Goal: Task Accomplishment & Management: Complete application form

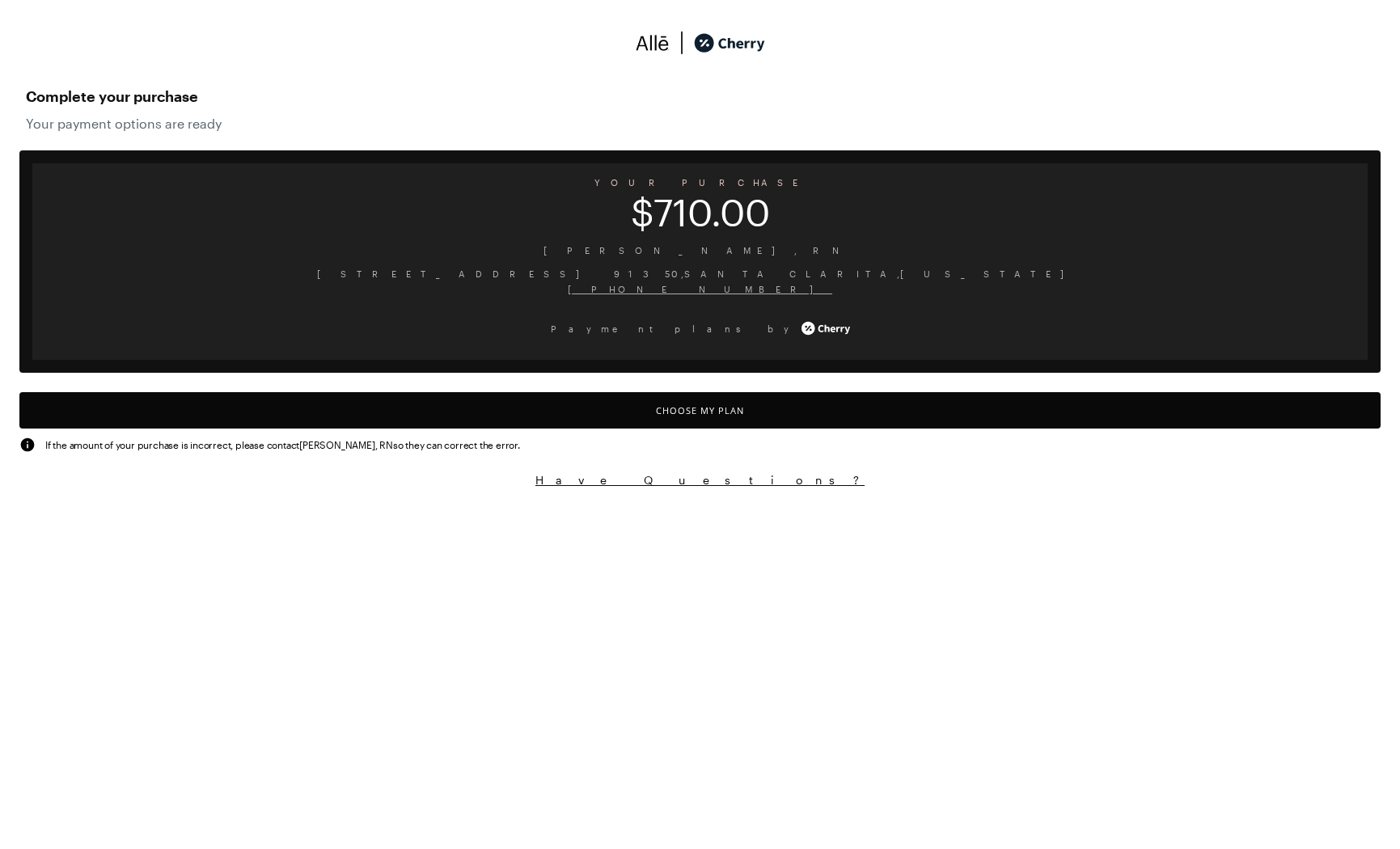
scroll to position [6, 0]
click at [696, 405] on button "Choose My Plan" at bounding box center [700, 410] width 1362 height 36
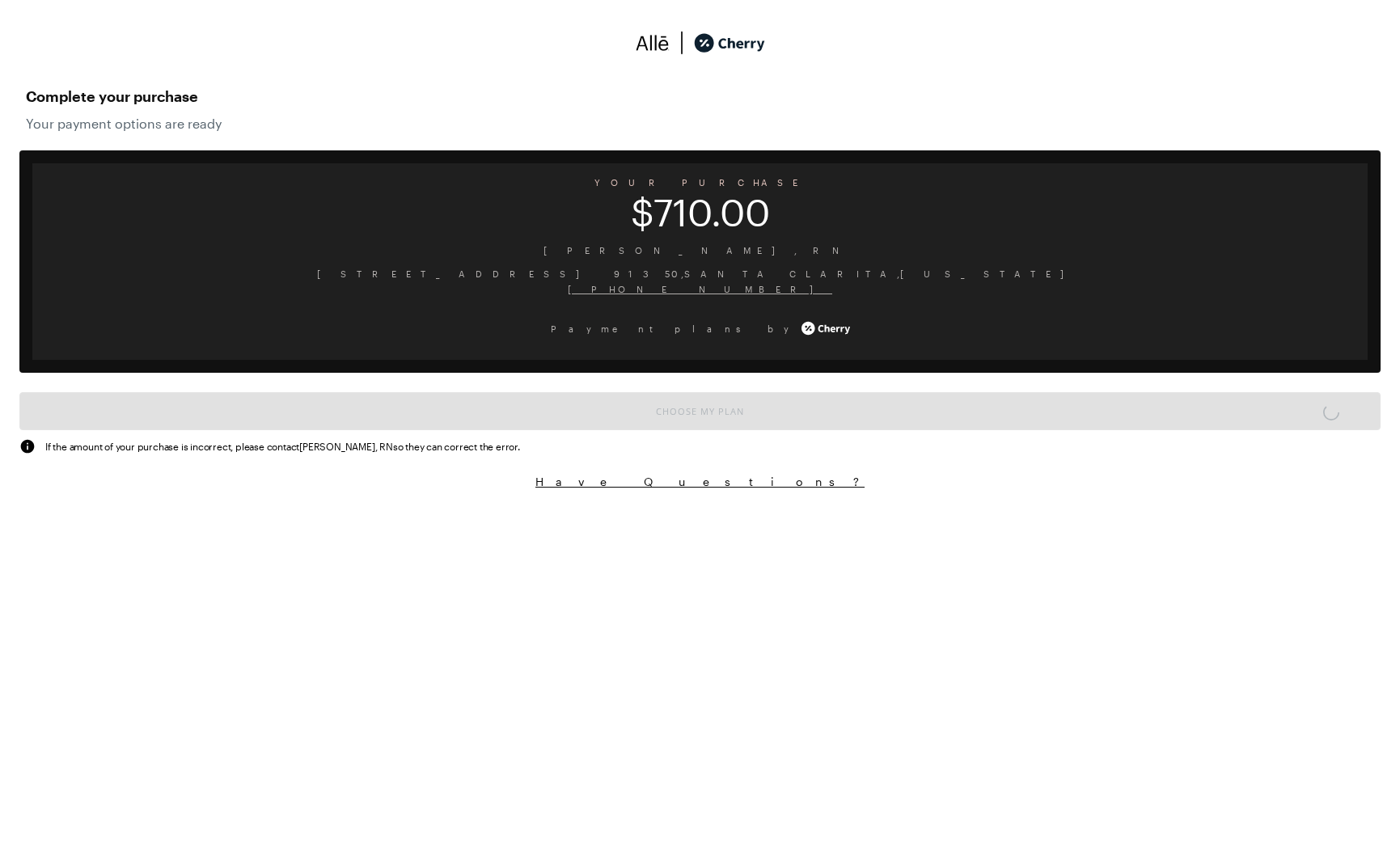
scroll to position [756, 0]
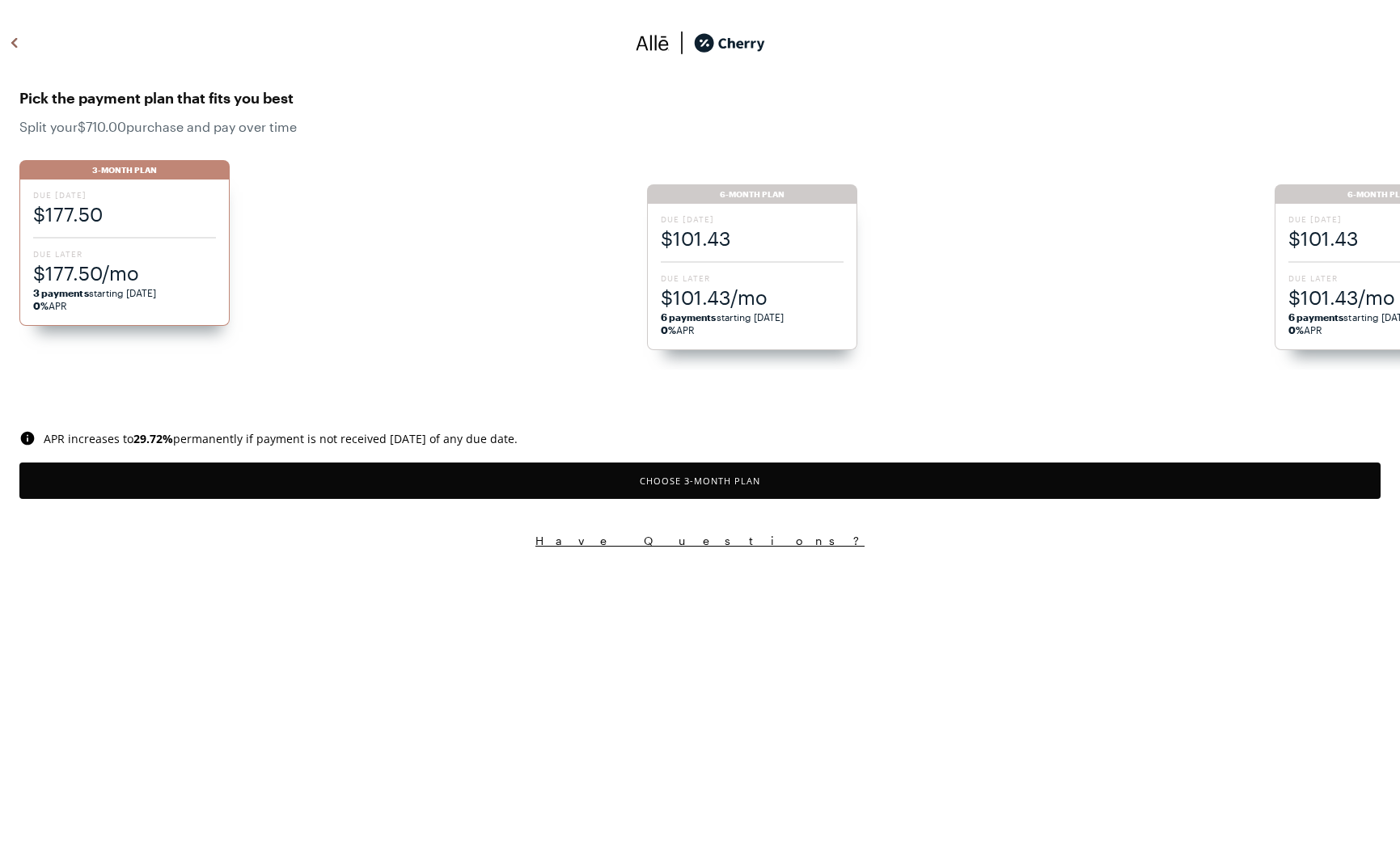
click at [713, 483] on button "Choose 3 -Month Plan" at bounding box center [700, 481] width 1362 height 36
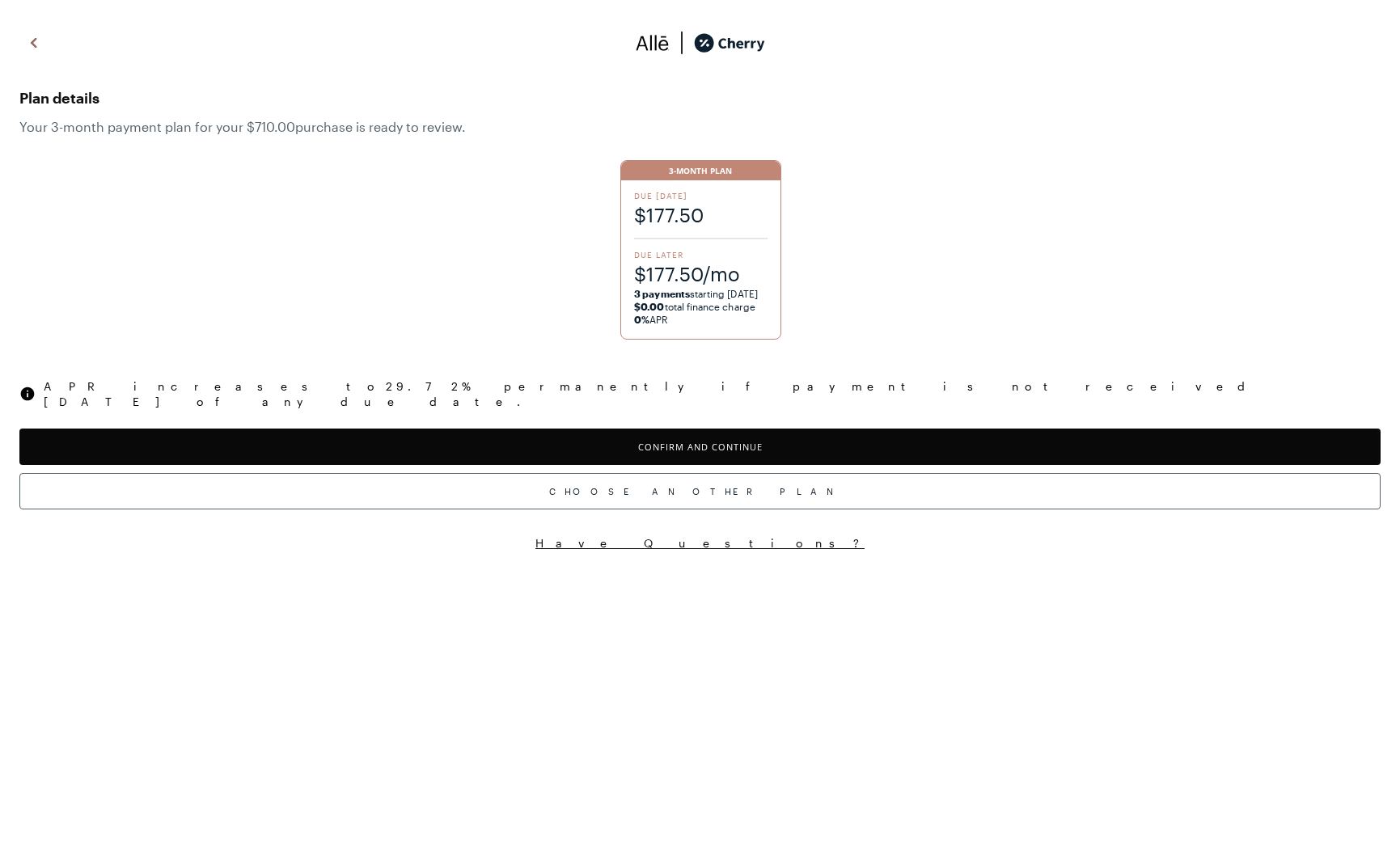
click at [727, 438] on button "Confirm and Continue" at bounding box center [700, 447] width 1362 height 36
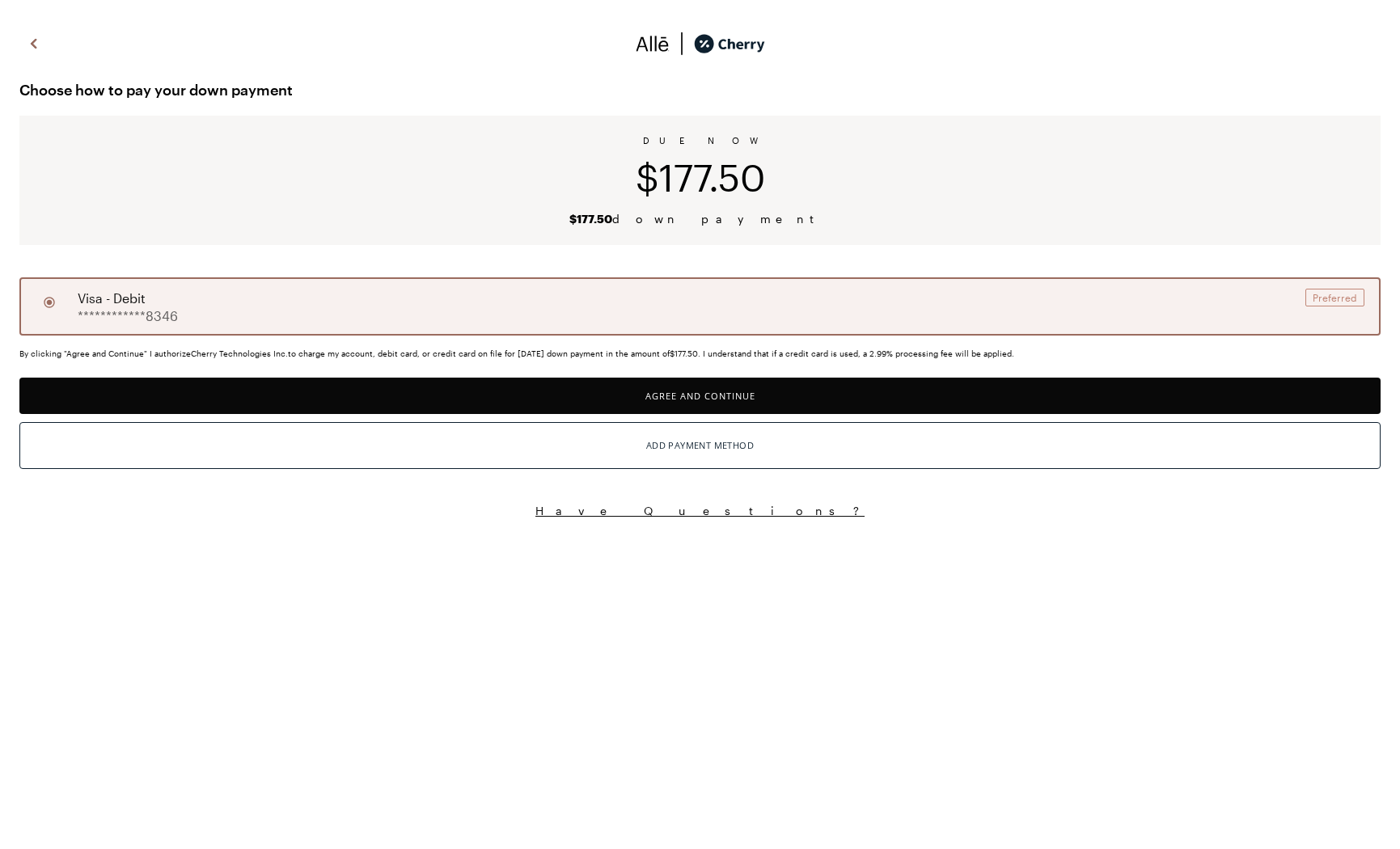
click at [716, 399] on button "Agree and Continue" at bounding box center [700, 396] width 1362 height 36
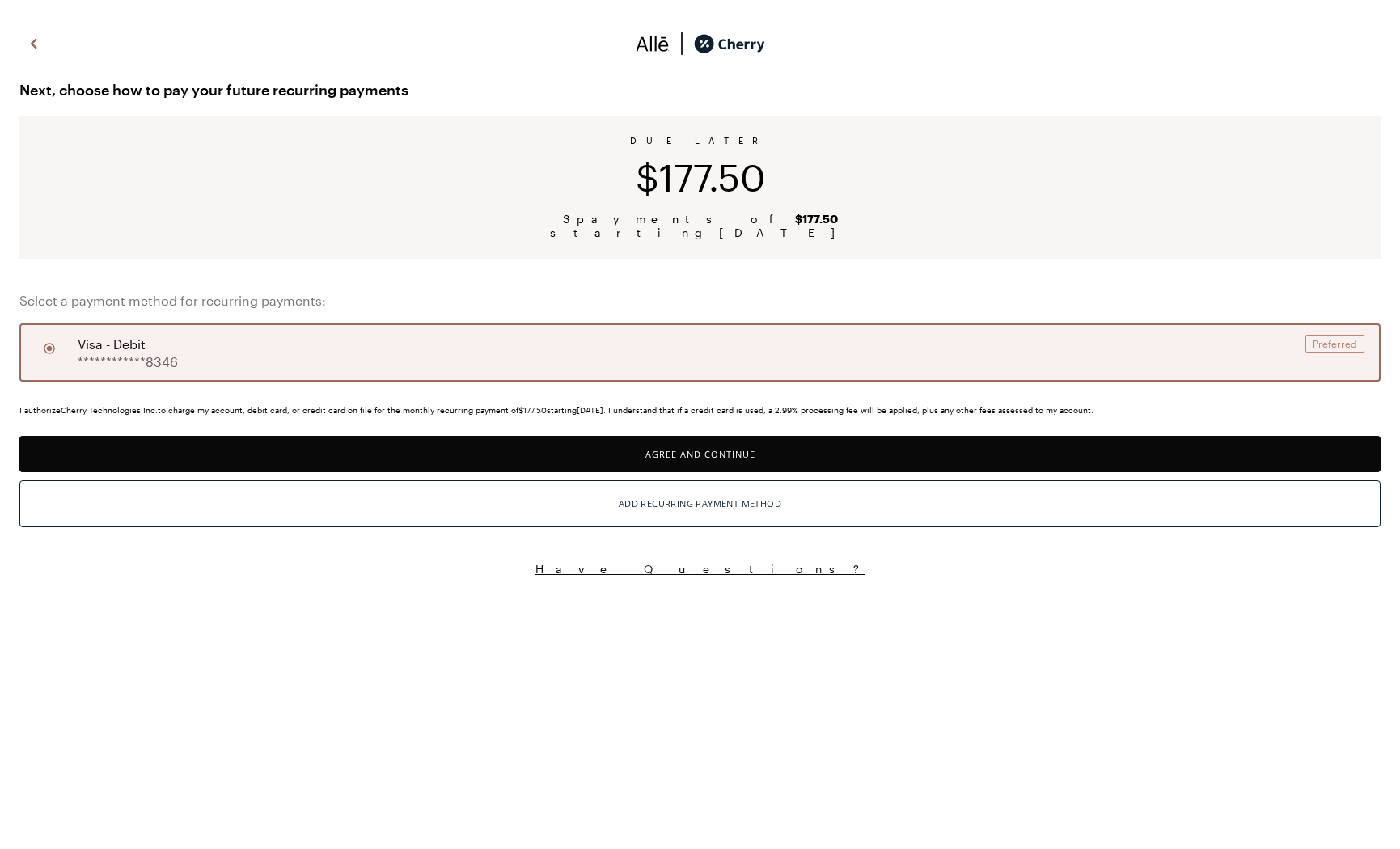
click at [719, 451] on button "Agree and Continue" at bounding box center [700, 454] width 1362 height 36
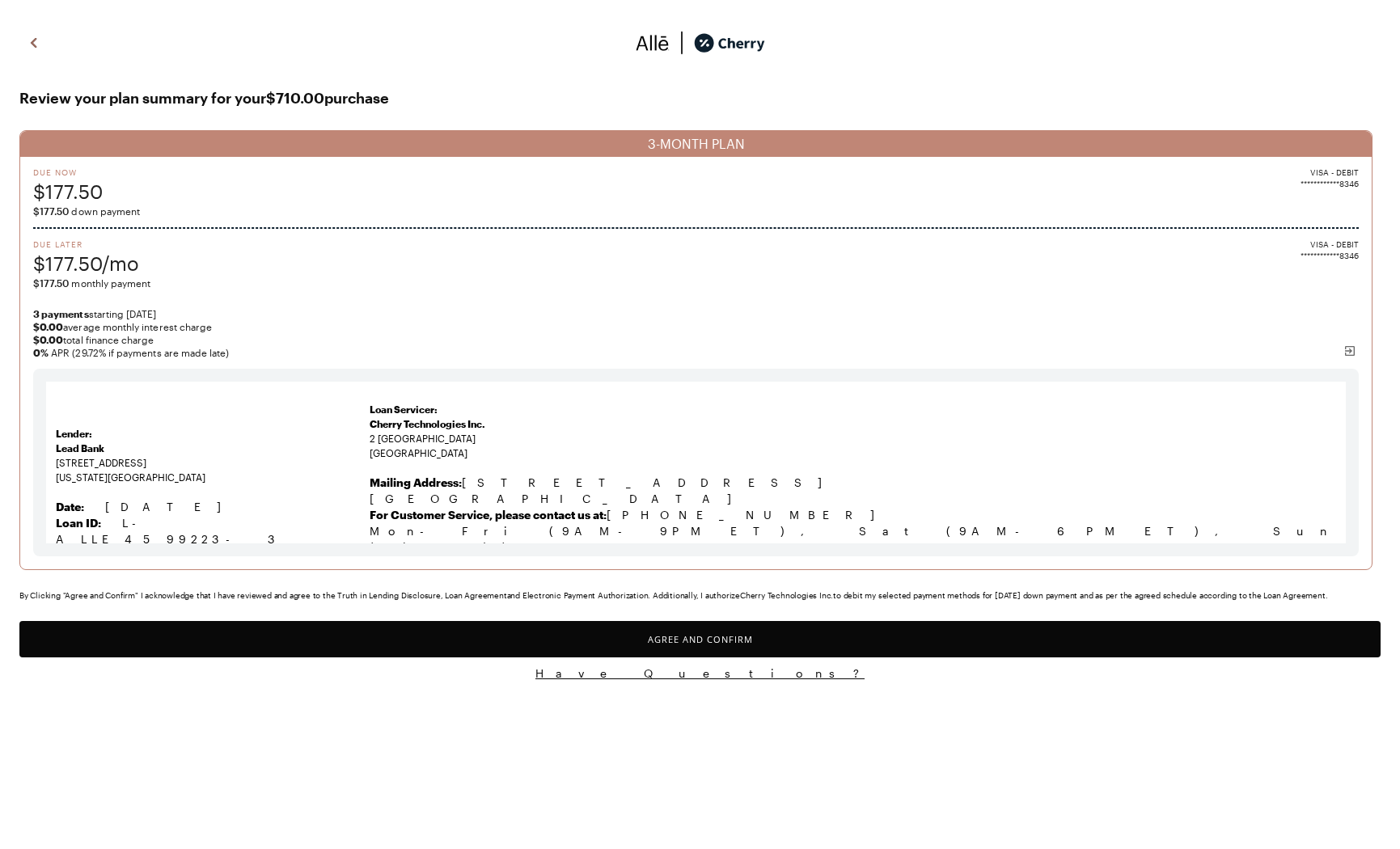
click at [710, 641] on button "Agree and Confirm" at bounding box center [700, 640] width 1362 height 36
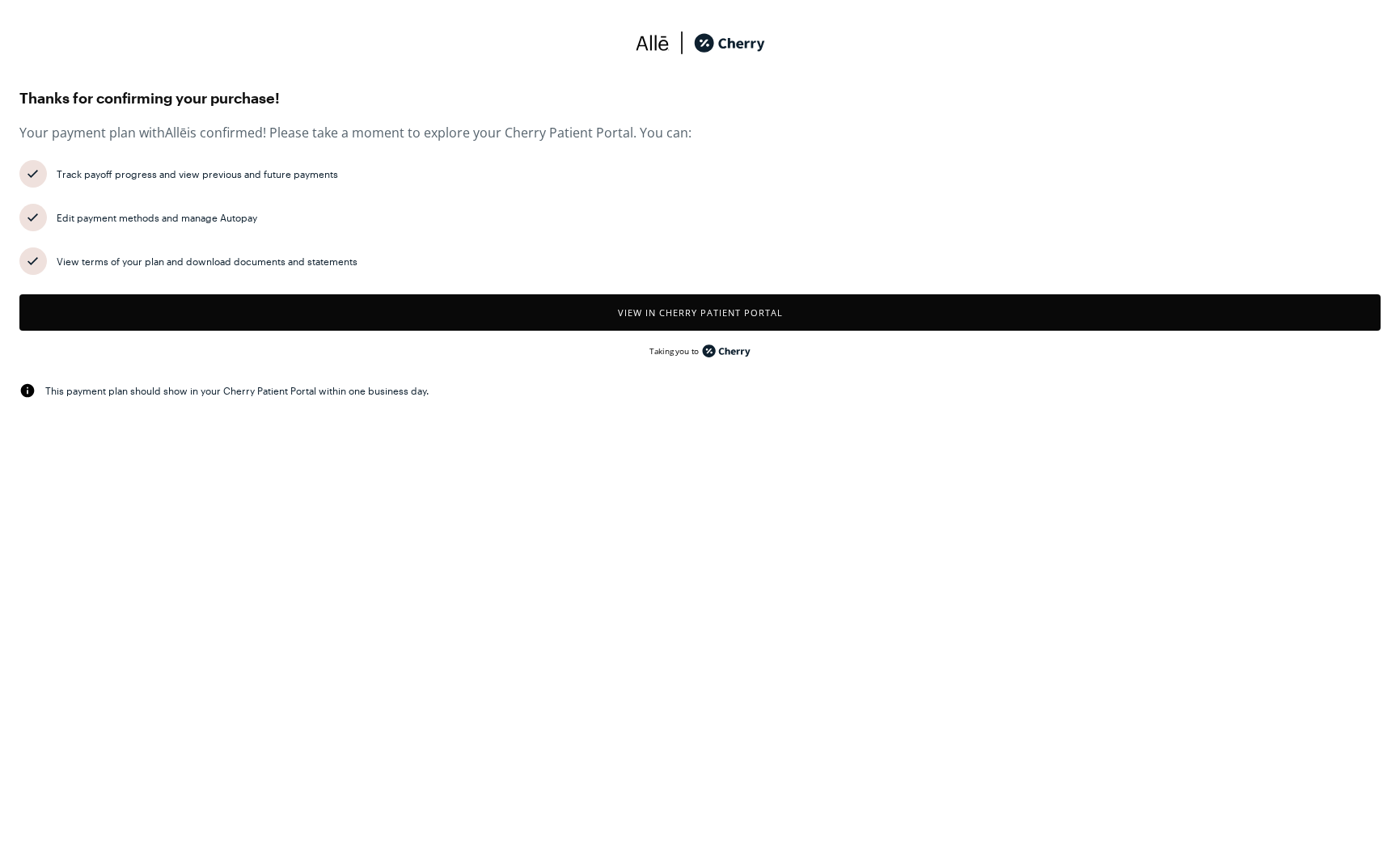
click at [761, 172] on div "Track payoff progress and view previous and future payments" at bounding box center [719, 174] width 1324 height 13
